Goal: Task Accomplishment & Management: Manage account settings

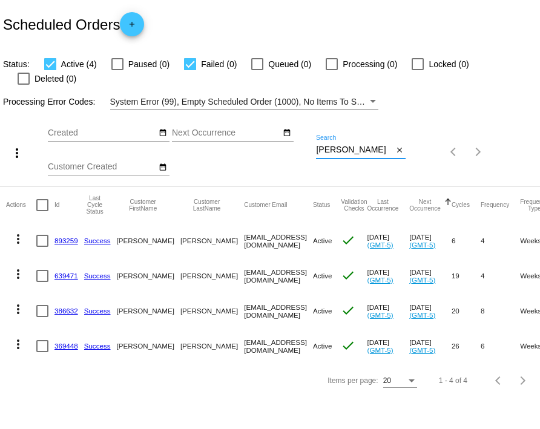
drag, startPoint x: 363, startPoint y: 137, endPoint x: 220, endPoint y: 123, distance: 143.0
click at [234, 123] on div "more_vert Sep Jan Feb Mar [DATE]" at bounding box center [270, 148] width 540 height 77
type input "[PERSON_NAME]"
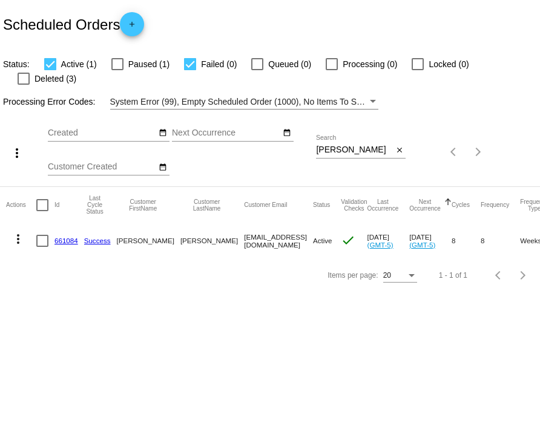
click at [64, 237] on link "661084" at bounding box center [66, 241] width 24 height 8
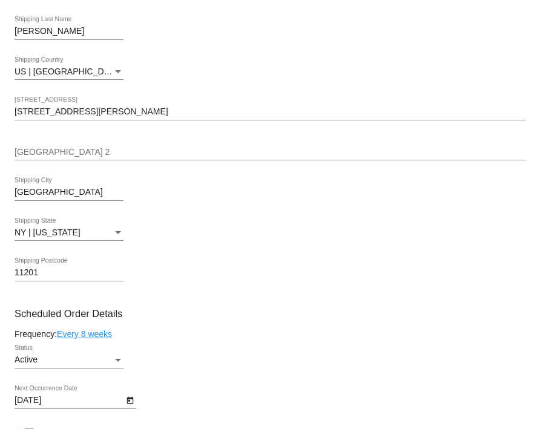
scroll to position [424, 0]
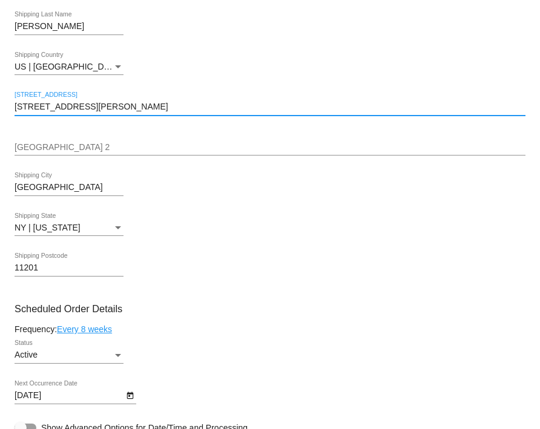
drag, startPoint x: 80, startPoint y: 109, endPoint x: -29, endPoint y: 102, distance: 109.2
click at [0, 102] on html "arrow_back Scheduled Order #661084 Active more_vert Last Processing Cycle ID: 6…" at bounding box center [270, 214] width 540 height 429
paste input "89 [PERSON_NAME]"
type input "[STREET_ADDRESS][PERSON_NAME]"
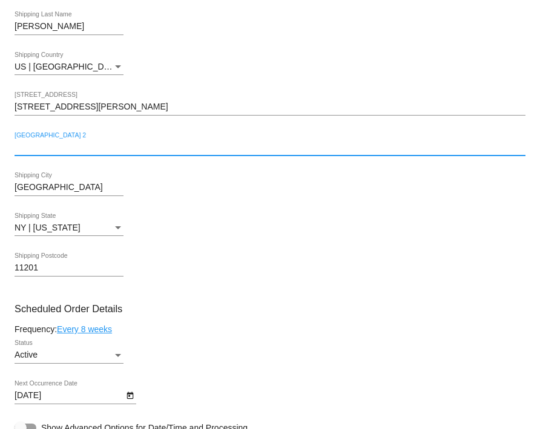
paste input "#21H"
type input "#21H"
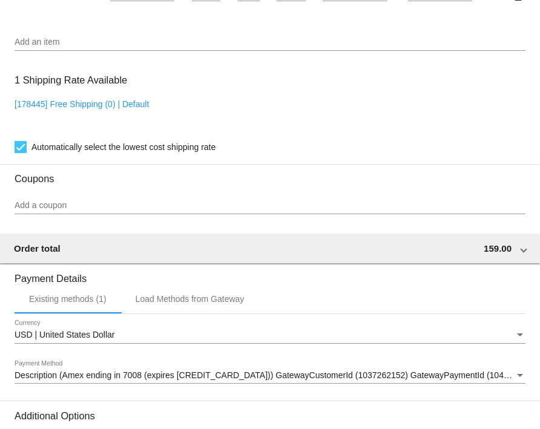
scroll to position [1243, 0]
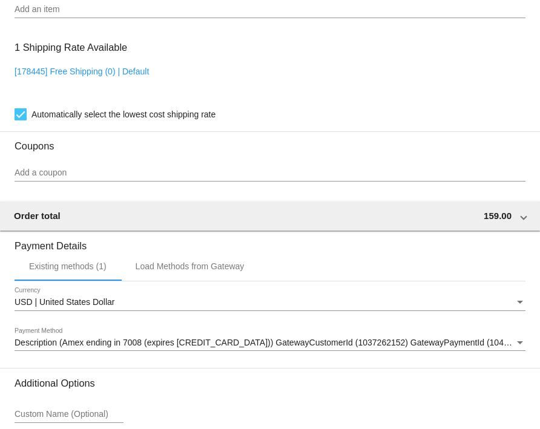
scroll to position [940, 0]
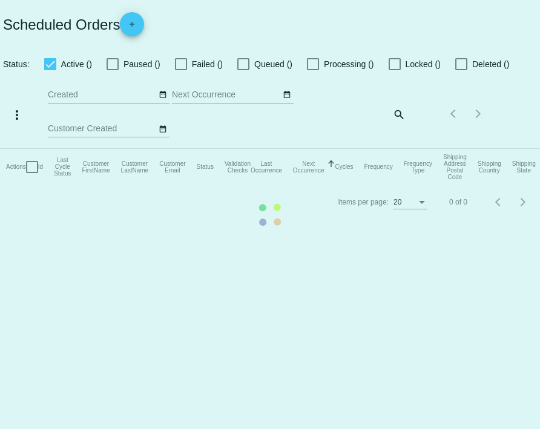
checkbox input "true"
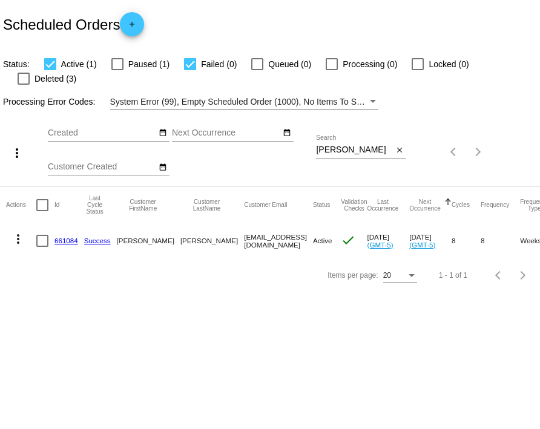
click at [176, 317] on body "Scheduled Orders add Status: Active (1) Paused (1) Failed (0) Queued (0) Proces…" at bounding box center [270, 214] width 540 height 429
click at [67, 237] on link "661084" at bounding box center [66, 241] width 24 height 8
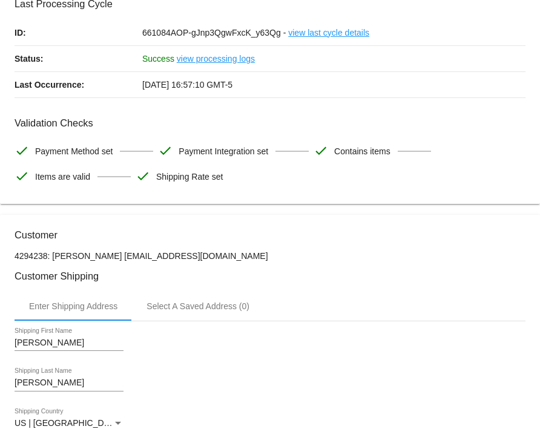
scroll to position [182, 0]
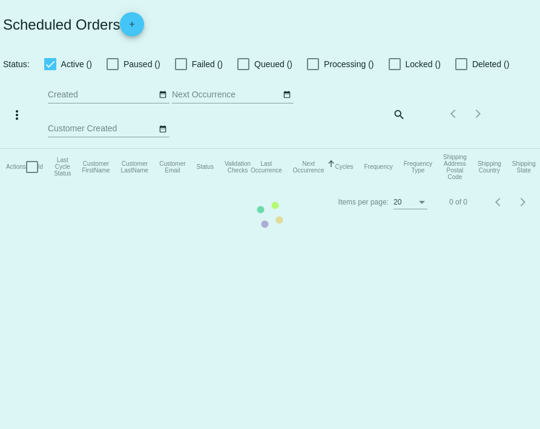
checkbox input "true"
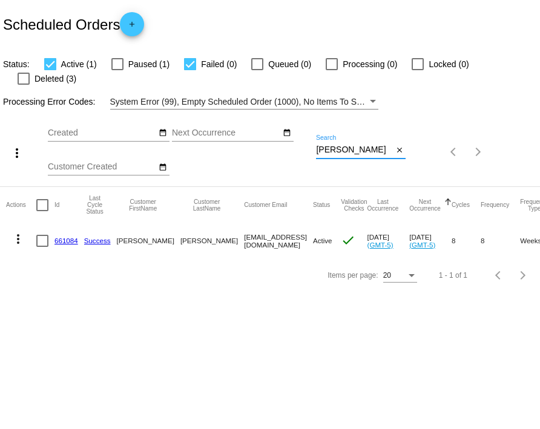
drag, startPoint x: 352, startPoint y: 138, endPoint x: 239, endPoint y: 122, distance: 114.3
click at [242, 122] on div "more_vert Sep Jan Feb Mar [DATE]" at bounding box center [270, 148] width 540 height 77
type input "carro"
drag, startPoint x: 193, startPoint y: 228, endPoint x: 273, endPoint y: 228, distance: 79.9
click at [273, 228] on mat-row "more_vert 729384 Success [PERSON_NAME] [EMAIL_ADDRESS][DOMAIN_NAME] Active chec…" at bounding box center [444, 240] width 877 height 35
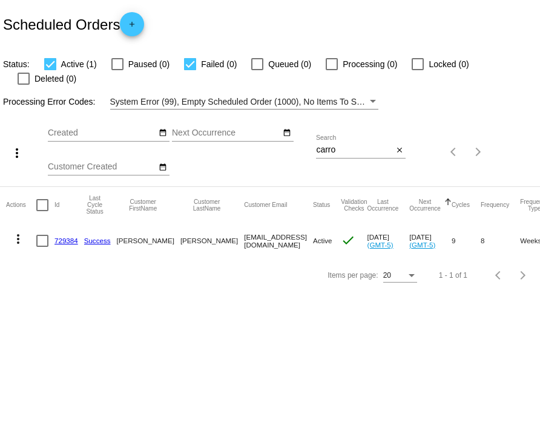
copy mat-row "[EMAIL_ADDRESS][DOMAIN_NAME]"
